Goal: Transaction & Acquisition: Purchase product/service

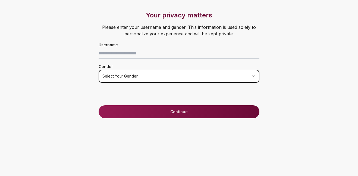
click at [145, 76] on html "Your privacy matters Please enter your username and gender. This information is…" at bounding box center [179, 88] width 358 height 176
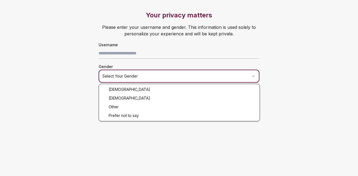
click at [147, 55] on html "Your privacy matters Please enter your username and gender. This information is…" at bounding box center [179, 88] width 358 height 176
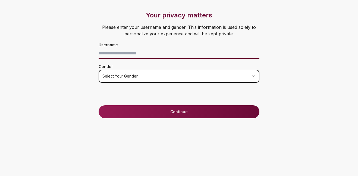
click at [147, 55] on input at bounding box center [179, 53] width 161 height 11
type input "**********"
click at [181, 63] on div "Gender Select your gender" at bounding box center [179, 73] width 182 height 20
click at [185, 71] on html "**********" at bounding box center [179, 88] width 358 height 176
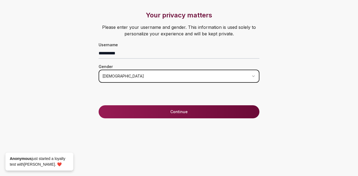
click at [150, 109] on button "Continue" at bounding box center [179, 111] width 161 height 13
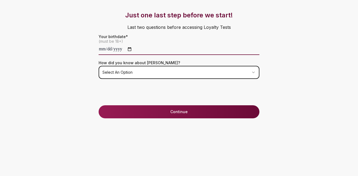
click at [102, 50] on input "date" at bounding box center [179, 49] width 161 height 11
type input "**********"
click at [113, 77] on html "**********" at bounding box center [179, 88] width 358 height 176
click at [138, 110] on button "Continue" at bounding box center [179, 111] width 161 height 13
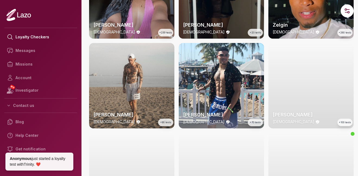
scroll to position [69, 0]
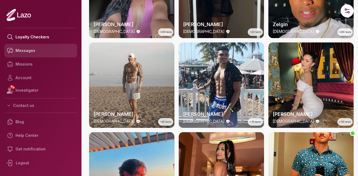
click at [42, 54] on link "Messages" at bounding box center [40, 51] width 73 height 14
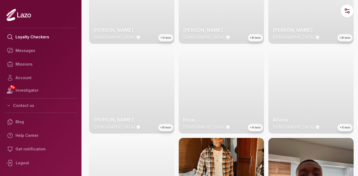
scroll to position [436, 0]
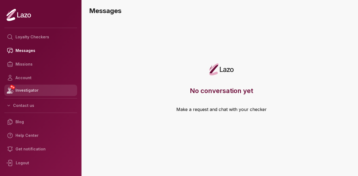
click at [27, 91] on link "NEW Investigator" at bounding box center [40, 89] width 73 height 11
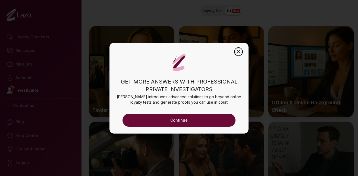
click at [238, 52] on icon "button" at bounding box center [238, 51] width 7 height 7
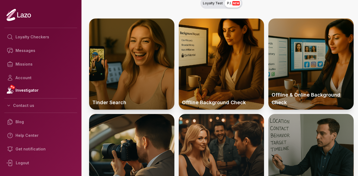
scroll to position [6, 0]
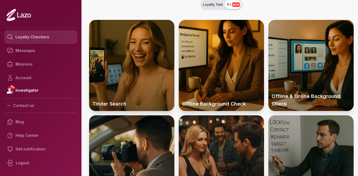
click at [41, 43] on link "Loyalty Checkers" at bounding box center [40, 37] width 73 height 14
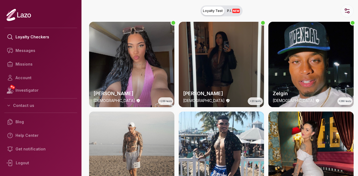
click at [346, 11] on icon "button" at bounding box center [347, 11] width 7 height 7
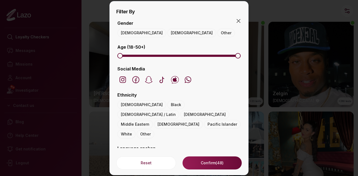
click at [140, 55] on span at bounding box center [178, 56] width 123 height 2
click at [117, 58] on span "Minimum" at bounding box center [119, 55] width 5 height 5
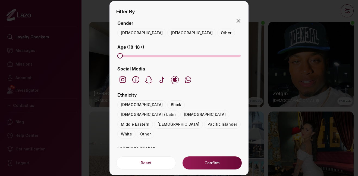
click at [118, 55] on span "Maximum" at bounding box center [119, 55] width 5 height 5
click at [121, 55] on span "Maximum" at bounding box center [123, 55] width 5 height 5
click at [163, 57] on span "Maximum" at bounding box center [164, 55] width 5 height 5
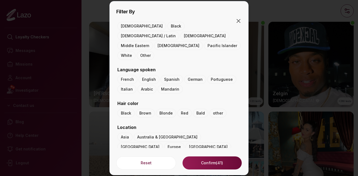
scroll to position [102, 0]
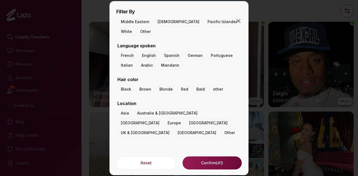
click at [210, 162] on button "Confirm (41)" at bounding box center [211, 162] width 59 height 13
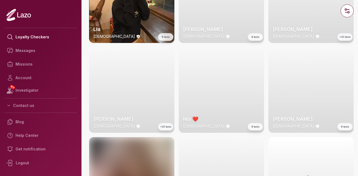
scroll to position [693, 0]
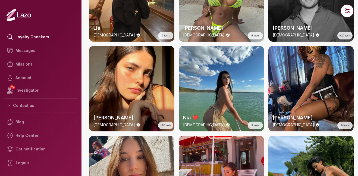
click at [139, 95] on div "Maria 20 y/o +20 tests" at bounding box center [131, 88] width 85 height 85
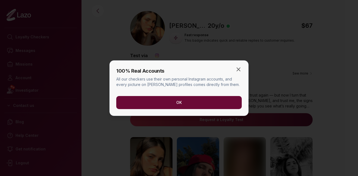
click at [162, 100] on button "OK" at bounding box center [178, 102] width 125 height 13
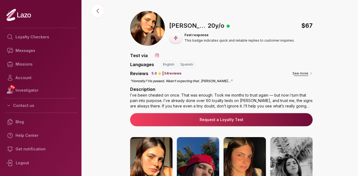
click at [305, 73] on button "See more" at bounding box center [302, 73] width 20 height 5
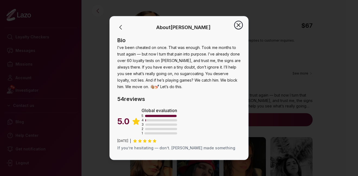
click at [239, 26] on icon "button" at bounding box center [238, 25] width 7 height 7
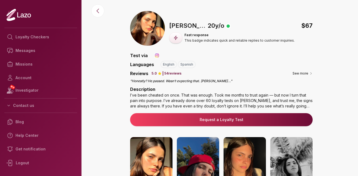
click at [150, 35] on img at bounding box center [147, 28] width 35 height 35
click at [178, 74] on p "54 reviews" at bounding box center [172, 73] width 17 height 4
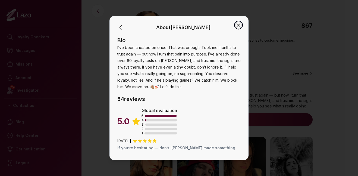
click at [238, 24] on icon "button" at bounding box center [238, 25] width 7 height 7
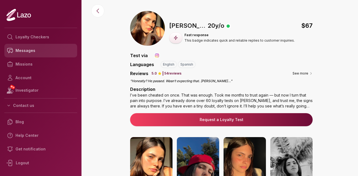
click at [32, 56] on link "Messages" at bounding box center [40, 51] width 73 height 14
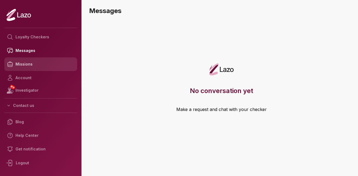
click at [37, 67] on link "Missions" at bounding box center [40, 64] width 73 height 14
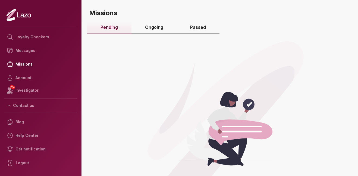
click at [153, 24] on link "Ongoing" at bounding box center [153, 28] width 45 height 12
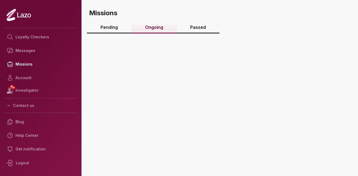
click at [189, 22] on link "Passed" at bounding box center [198, 28] width 43 height 12
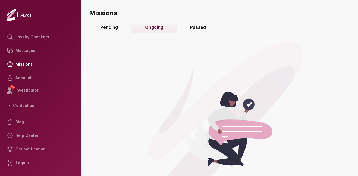
click at [117, 23] on link "Pending" at bounding box center [109, 28] width 45 height 12
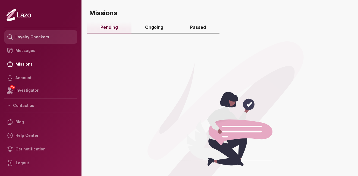
click at [41, 32] on link "Loyalty Checkers" at bounding box center [40, 37] width 73 height 14
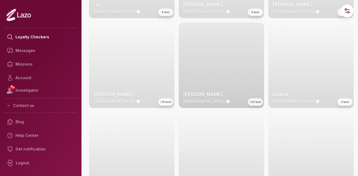
scroll to position [803, 0]
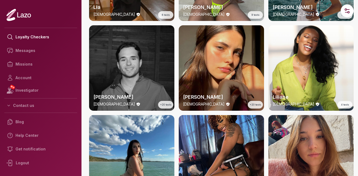
click at [219, 55] on div "[PERSON_NAME] [DEMOGRAPHIC_DATA] +20 tests" at bounding box center [221, 67] width 85 height 85
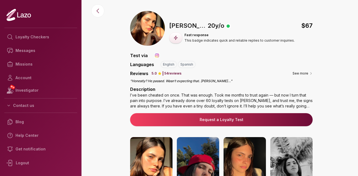
click at [212, 123] on button "Request a Loyalty Test" at bounding box center [221, 119] width 182 height 13
click at [230, 120] on link "Request a Loyalty Test" at bounding box center [221, 119] width 174 height 5
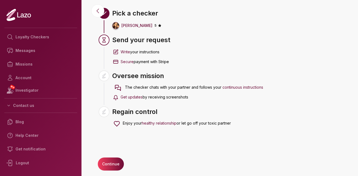
scroll to position [21, 0]
click at [105, 172] on div "Continue" at bounding box center [221, 167] width 256 height 17
click at [109, 166] on button "Continue" at bounding box center [111, 164] width 26 height 13
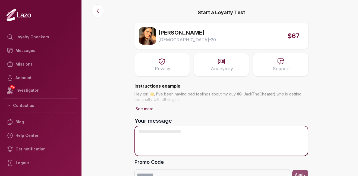
click at [165, 133] on textarea "Your message" at bounding box center [221, 140] width 174 height 30
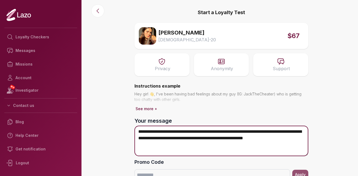
click at [236, 130] on textarea "**********" at bounding box center [221, 140] width 174 height 30
click at [304, 140] on textarea "**********" at bounding box center [221, 140] width 174 height 30
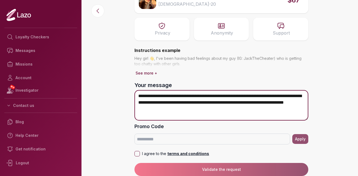
type textarea "**********"
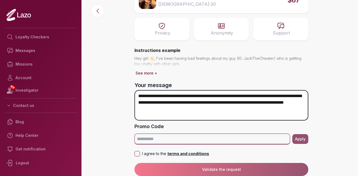
click at [178, 137] on input "Promo Code" at bounding box center [212, 138] width 156 height 11
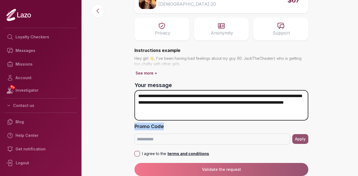
drag, startPoint x: 134, startPoint y: 126, endPoint x: 167, endPoint y: 127, distance: 33.4
click at [167, 127] on div "**********" at bounding box center [221, 69] width 182 height 211
copy label "Promo Code"
click at [136, 156] on button "I agree to the terms and conditions" at bounding box center [136, 153] width 5 height 5
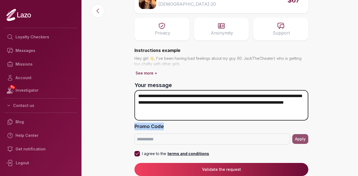
click at [153, 166] on button "Validate the request" at bounding box center [221, 169] width 174 height 13
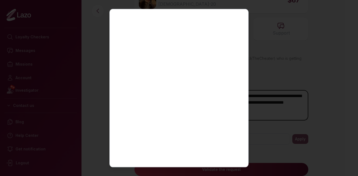
scroll to position [0, 0]
click at [239, 20] on icon "button" at bounding box center [238, 17] width 7 height 7
